Goal: Task Accomplishment & Management: Manage account settings

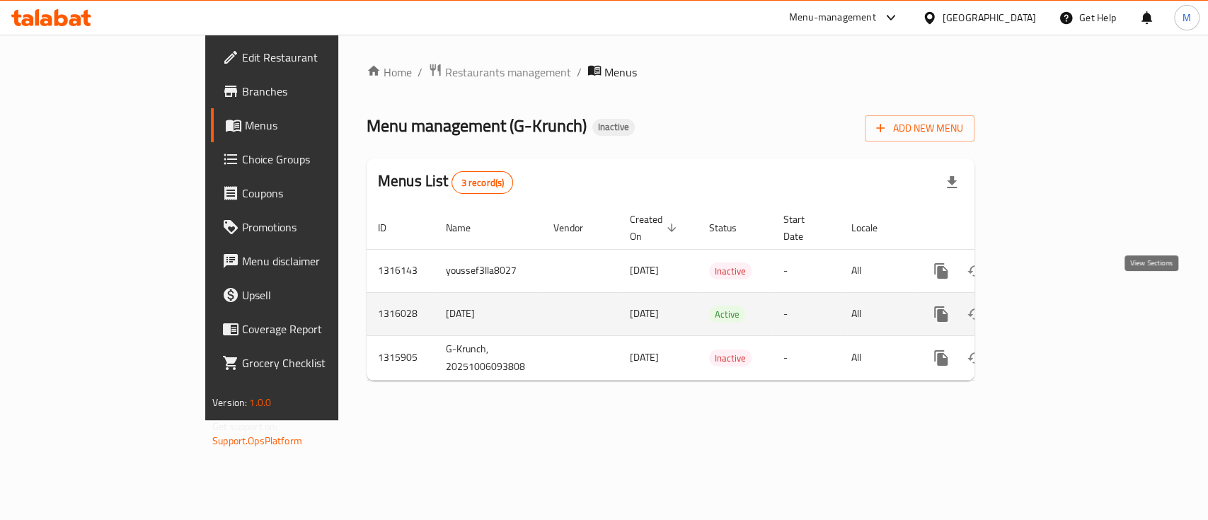
click at [1049, 308] on icon "enhanced table" at bounding box center [1042, 314] width 13 height 13
